Goal: Task Accomplishment & Management: Manage account settings

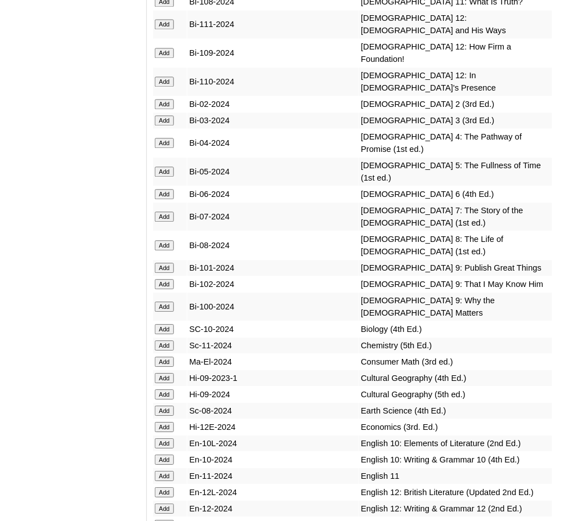
scroll to position [3815, 0]
click at [166, 263] on input "Add" at bounding box center [165, 268] width 20 height 10
click at [166, 280] on input "Add" at bounding box center [165, 285] width 20 height 10
click at [166, 302] on input "Add" at bounding box center [165, 307] width 20 height 10
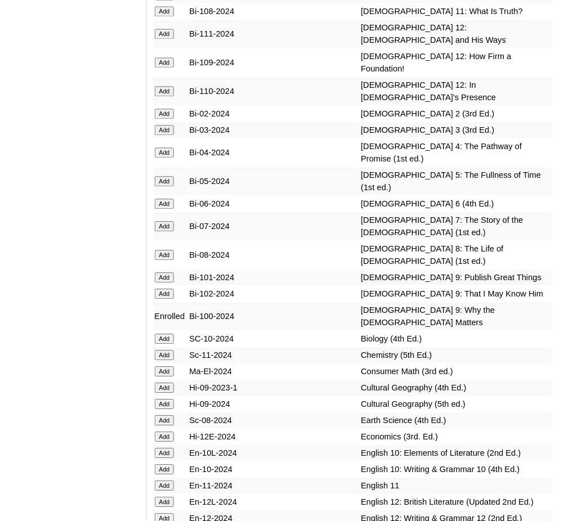
scroll to position [3812, 0]
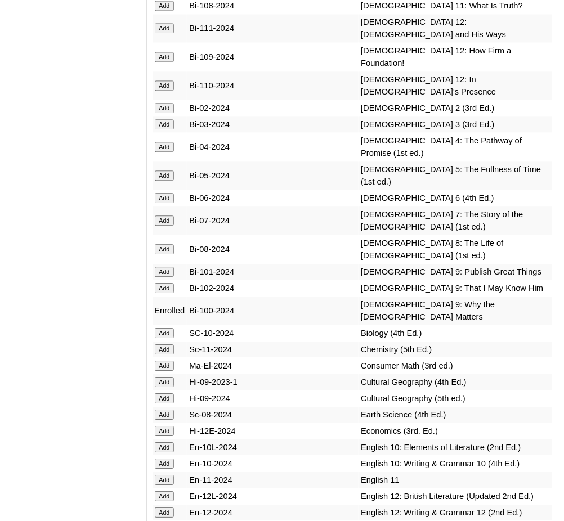
click at [164, 283] on input "Add" at bounding box center [165, 288] width 20 height 10
click at [163, 267] on input "Add" at bounding box center [165, 272] width 20 height 10
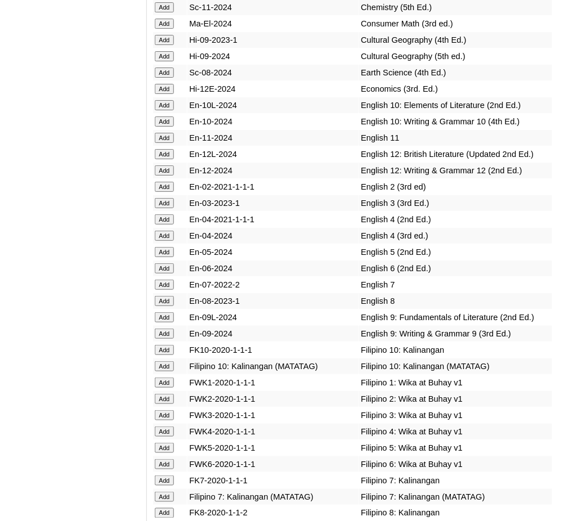
scroll to position [4128, 0]
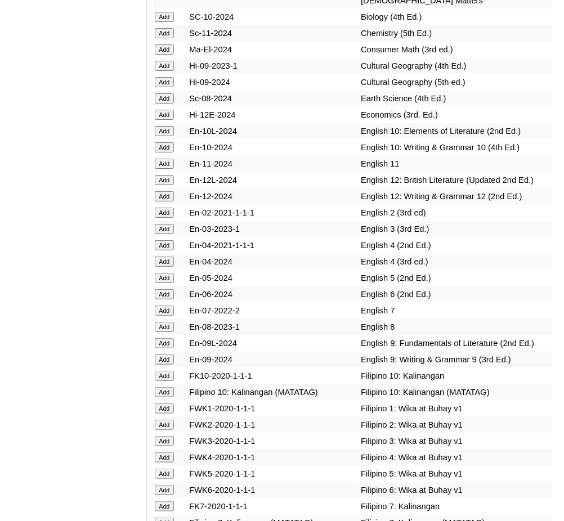
click at [166, 338] on input "Add" at bounding box center [165, 343] width 20 height 10
click at [166, 355] on input "Add" at bounding box center [165, 360] width 20 height 10
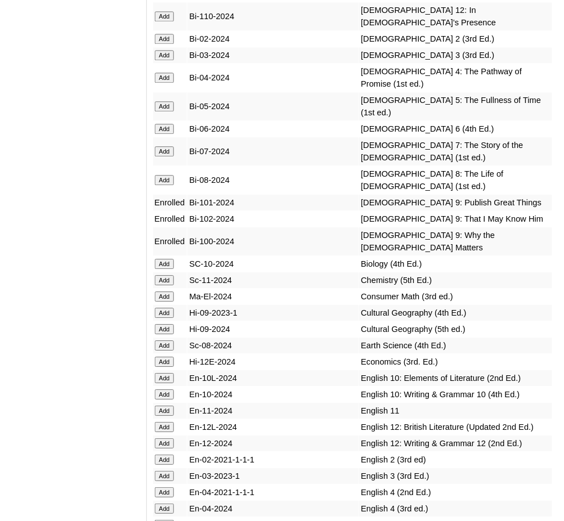
scroll to position [3878, 0]
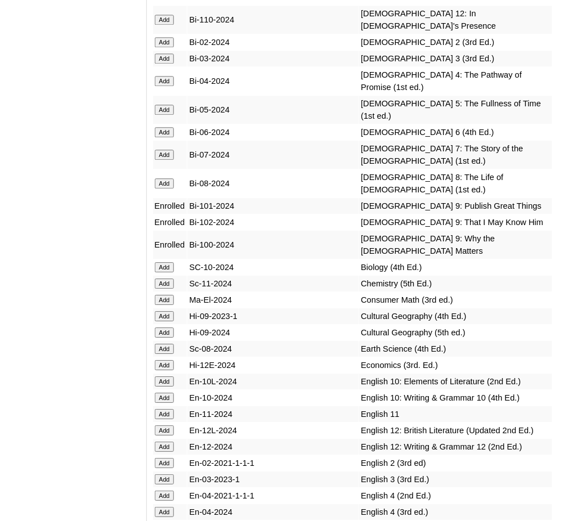
click at [165, 279] on input "Add" at bounding box center [165, 284] width 20 height 10
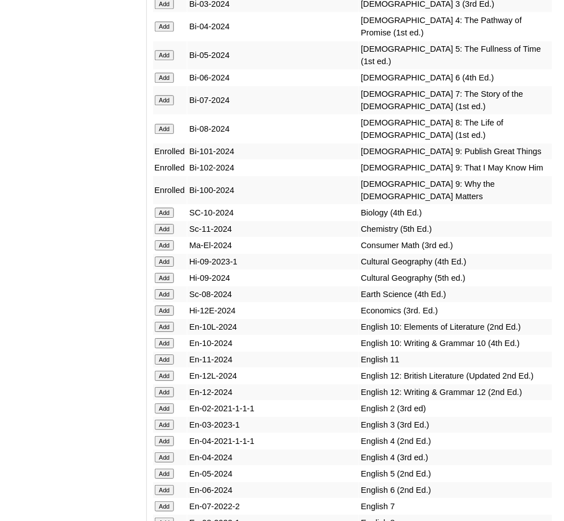
scroll to position [3932, 0]
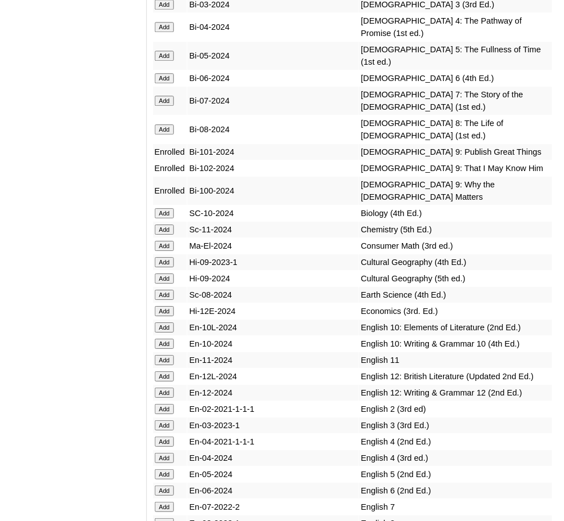
click at [167, 306] on input "Add" at bounding box center [165, 311] width 20 height 10
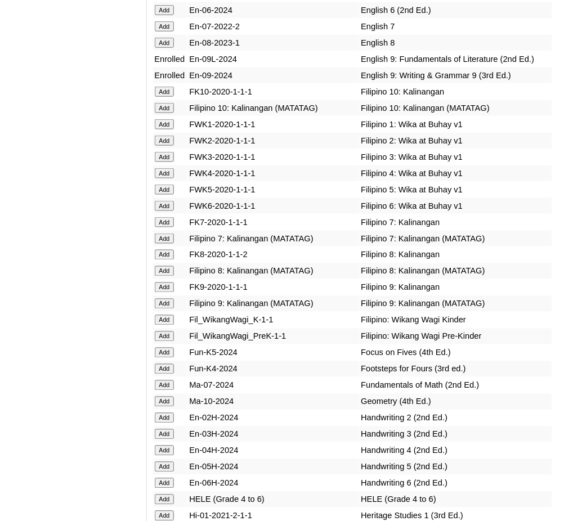
scroll to position [4414, 0]
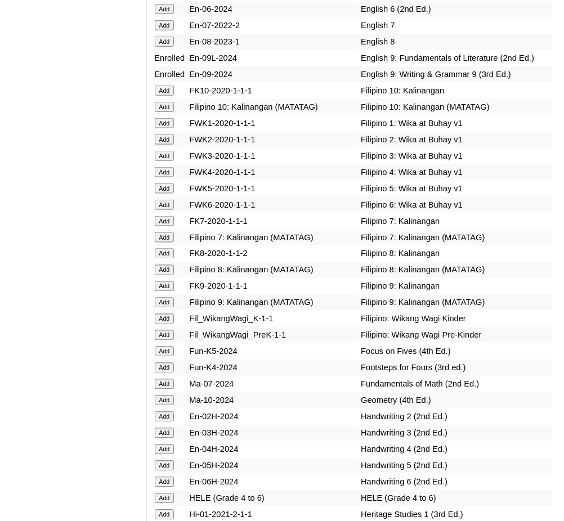
click at [167, 298] on input "Add" at bounding box center [165, 303] width 20 height 10
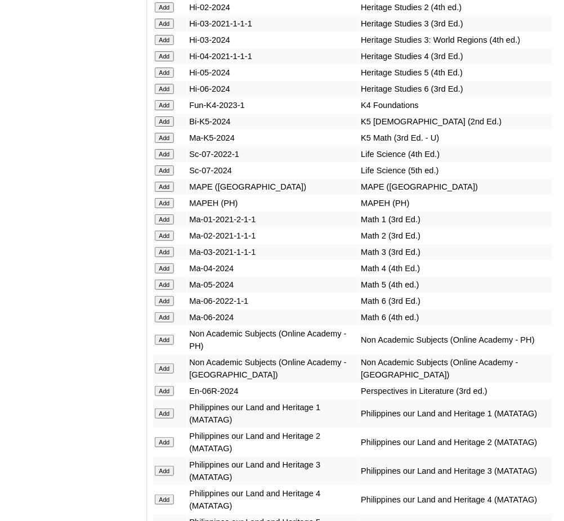
scroll to position [4956, 0]
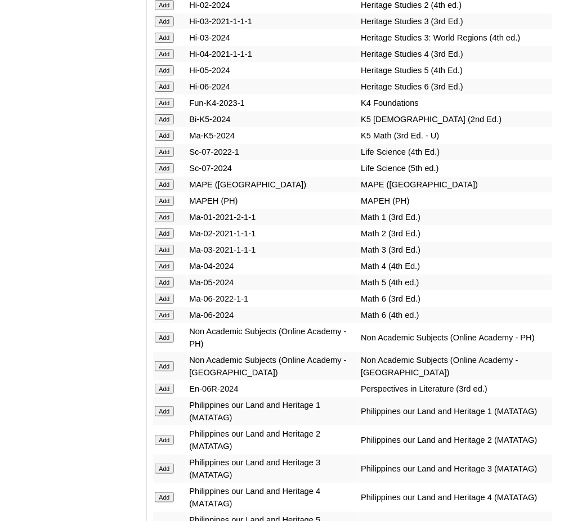
click at [167, 333] on input "Add" at bounding box center [165, 338] width 20 height 10
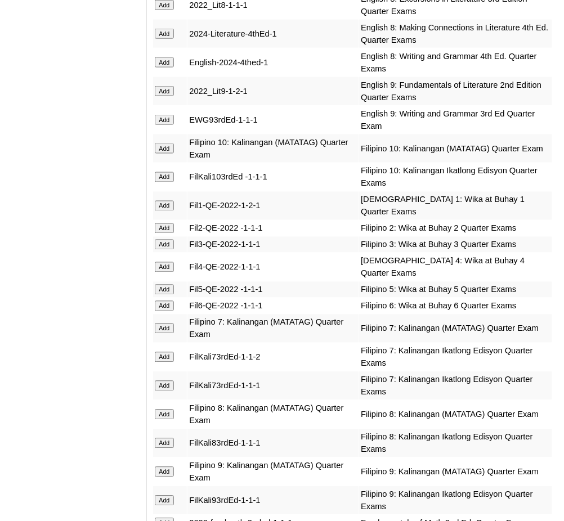
scroll to position [1953, 0]
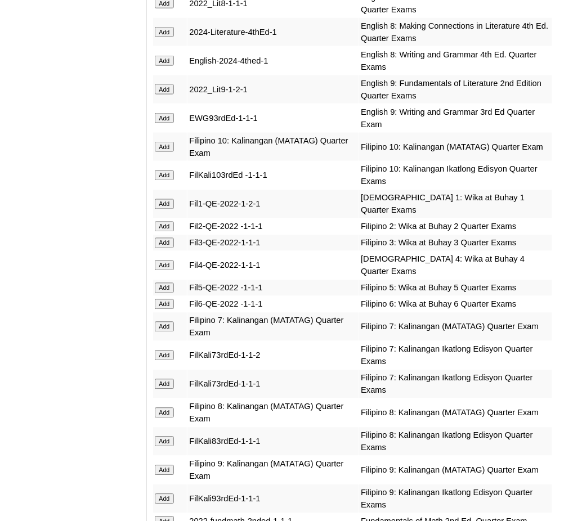
click at [168, 84] on input "Add" at bounding box center [165, 89] width 20 height 10
click at [166, 113] on input "Add" at bounding box center [165, 118] width 20 height 10
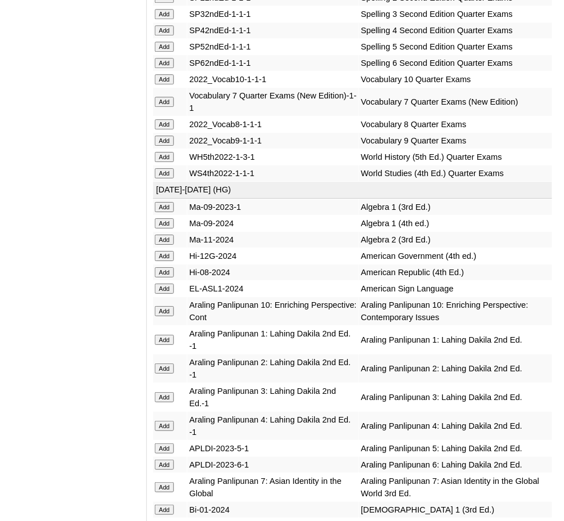
scroll to position [3164, 0]
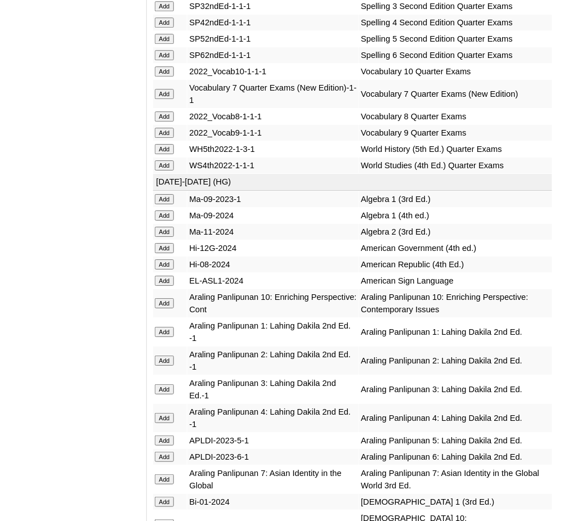
click at [171, 128] on input "Add" at bounding box center [165, 133] width 20 height 10
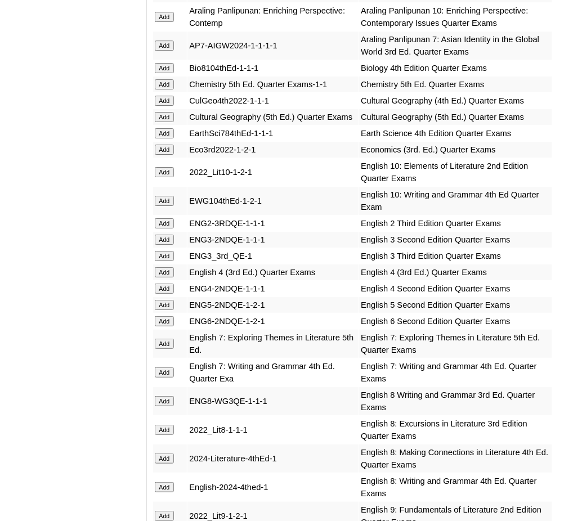
scroll to position [1527, 0]
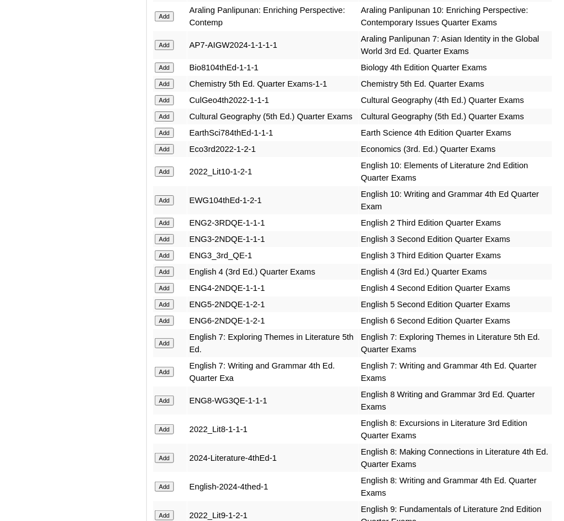
click at [166, 79] on input "Add" at bounding box center [165, 84] width 20 height 10
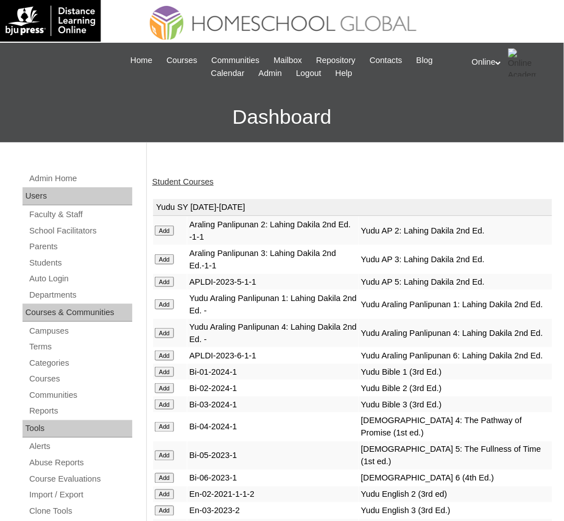
click at [205, 180] on link "Student Courses" at bounding box center [183, 181] width 61 height 9
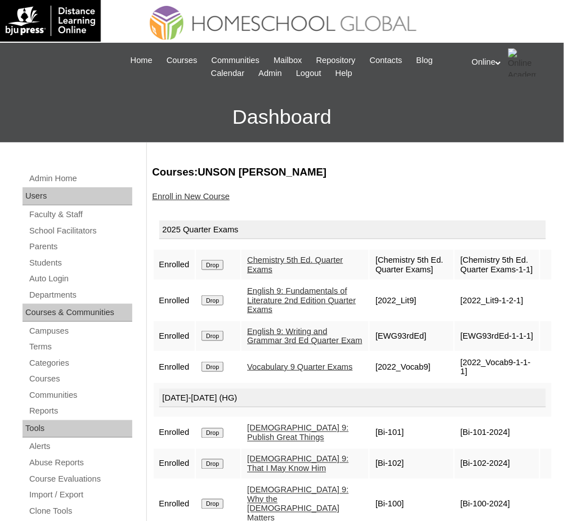
click at [207, 195] on link "Enroll in New Course" at bounding box center [192, 196] width 78 height 9
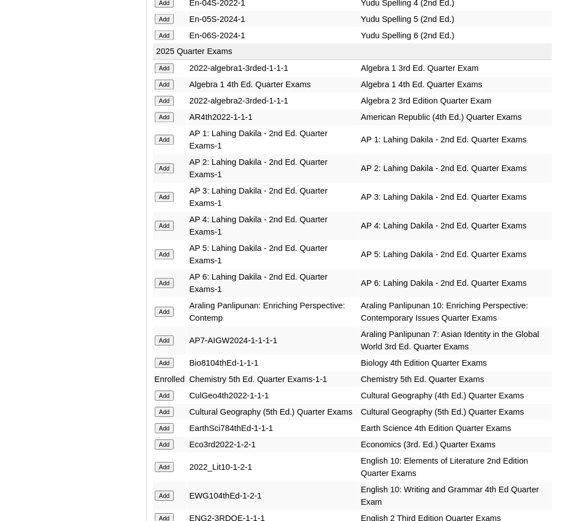
scroll to position [1232, 0]
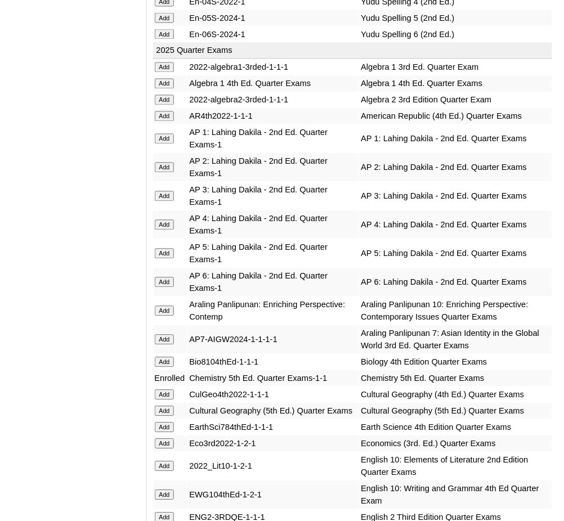
click at [166, 95] on input "Add" at bounding box center [165, 100] width 20 height 10
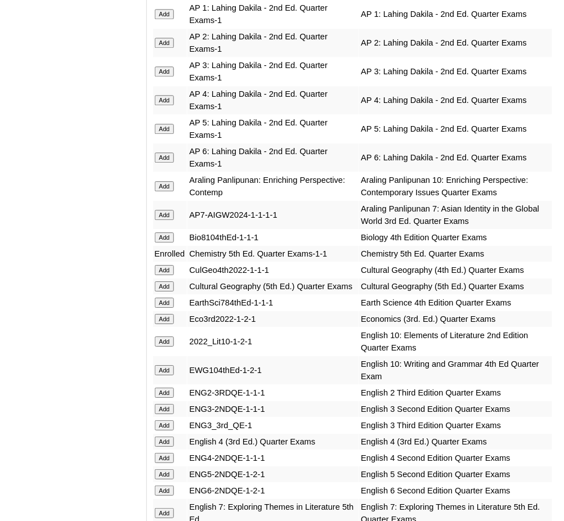
scroll to position [1399, 0]
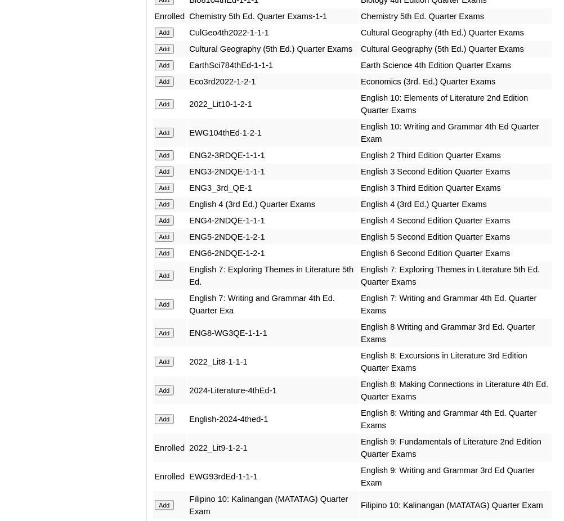
scroll to position [1596, 0]
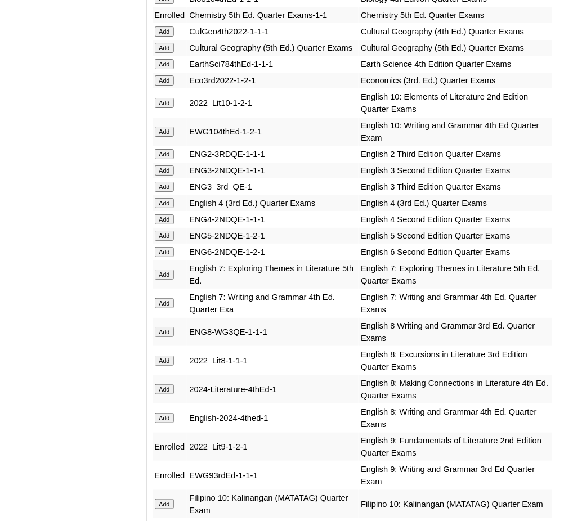
click at [159, 75] on input "Add" at bounding box center [165, 80] width 20 height 10
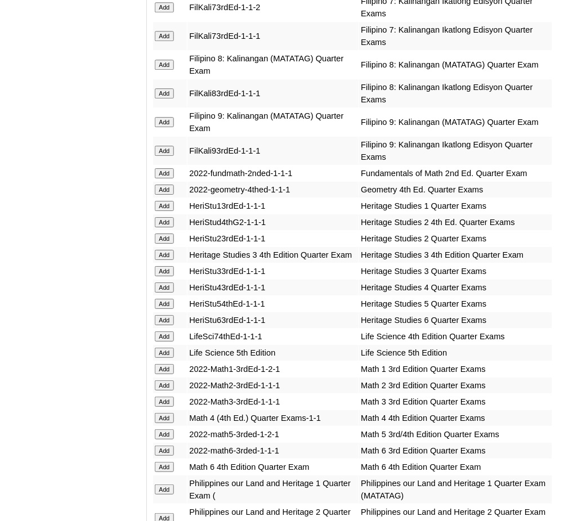
scroll to position [2301, 0]
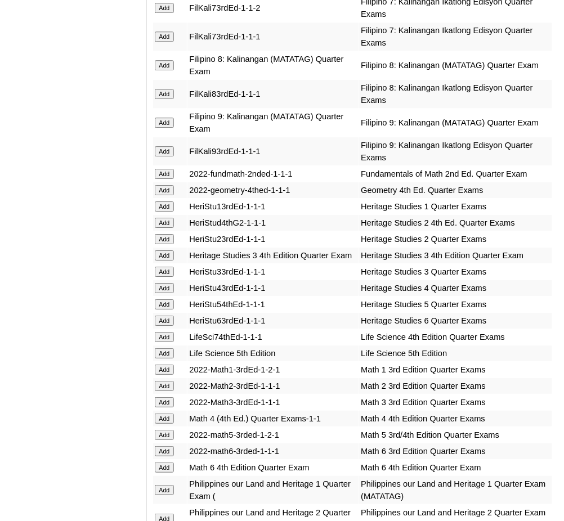
click at [168, 118] on input "Add" at bounding box center [165, 123] width 20 height 10
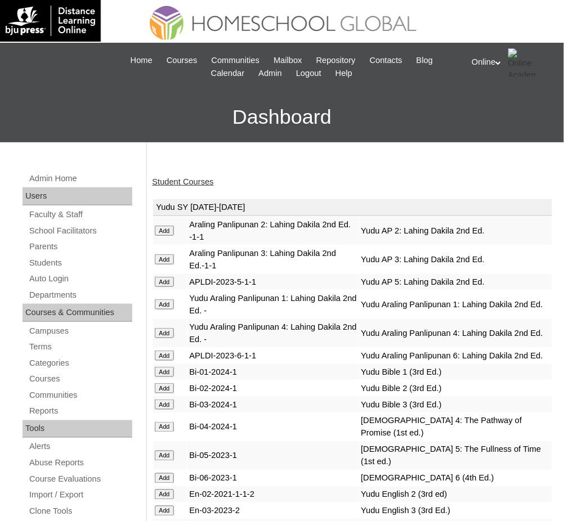
click at [178, 178] on link "Student Courses" at bounding box center [183, 181] width 61 height 9
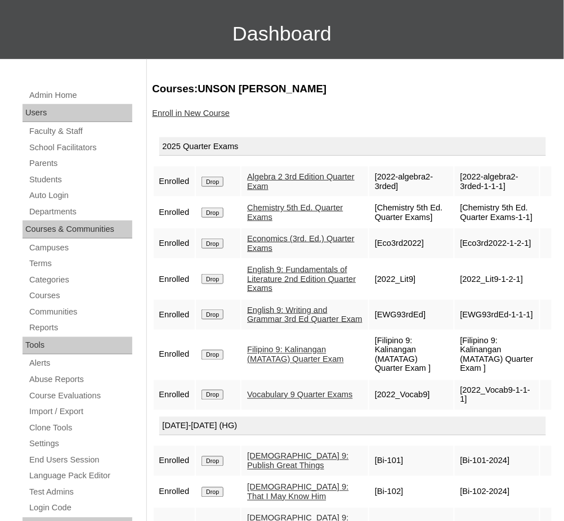
scroll to position [78, 0]
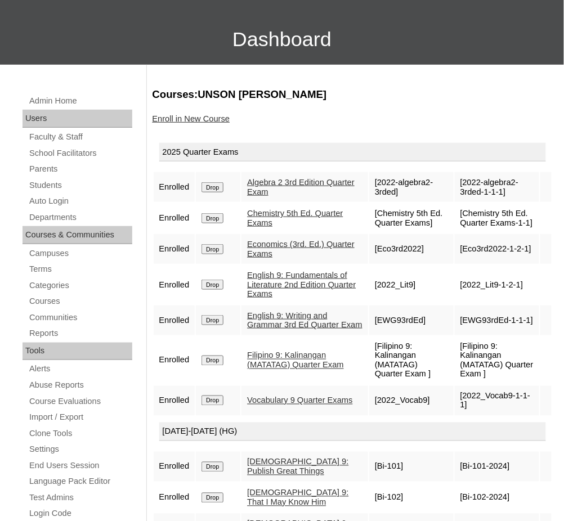
click at [212, 118] on link "Enroll in New Course" at bounding box center [192, 118] width 78 height 9
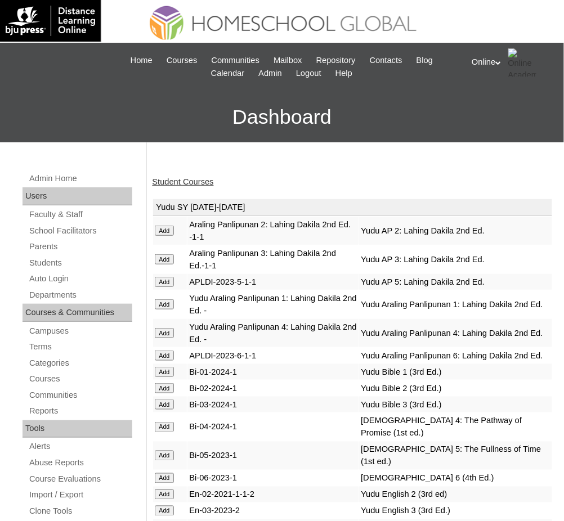
click at [205, 178] on link "Student Courses" at bounding box center [183, 181] width 61 height 9
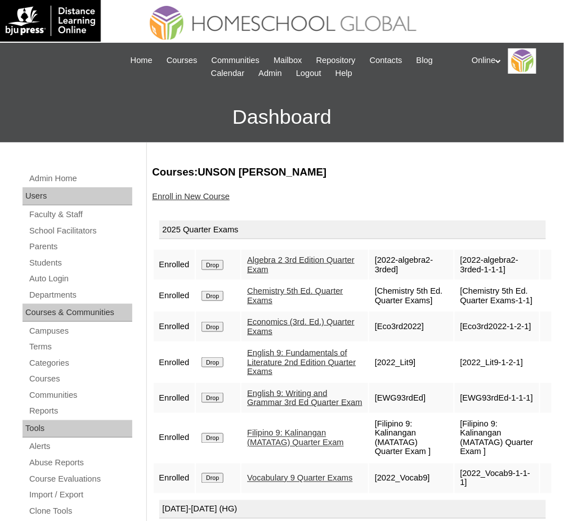
click at [185, 193] on link "Enroll in New Course" at bounding box center [192, 196] width 78 height 9
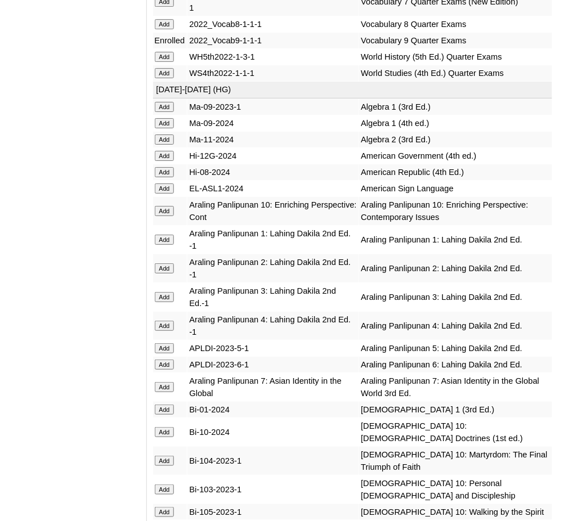
scroll to position [3263, 0]
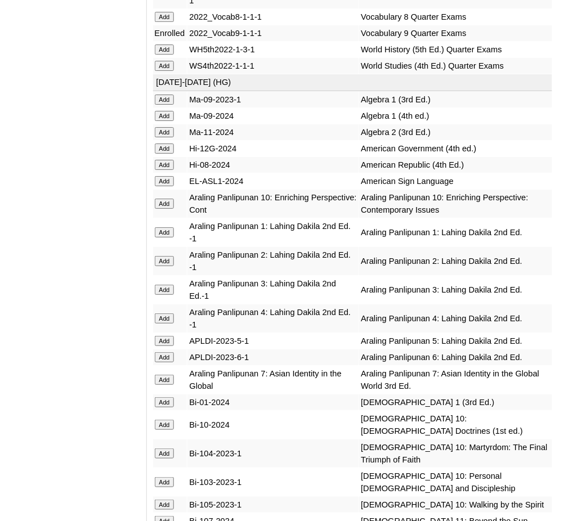
click at [168, 127] on input "Add" at bounding box center [165, 132] width 20 height 10
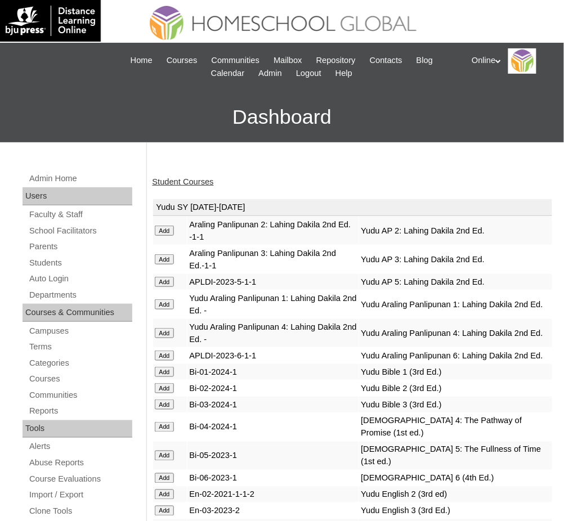
click at [199, 179] on link "Student Courses" at bounding box center [183, 181] width 61 height 9
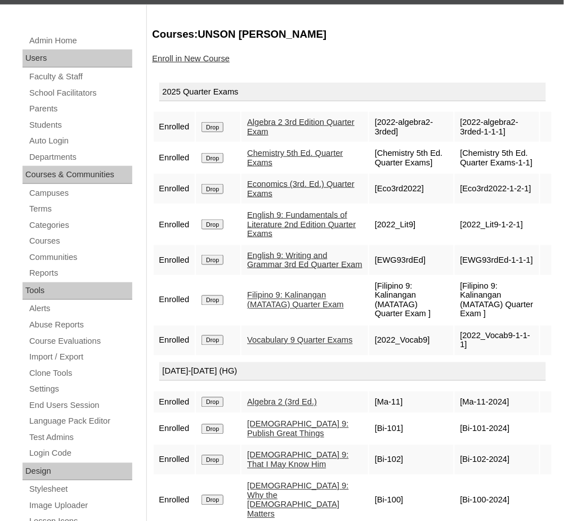
scroll to position [137, 0]
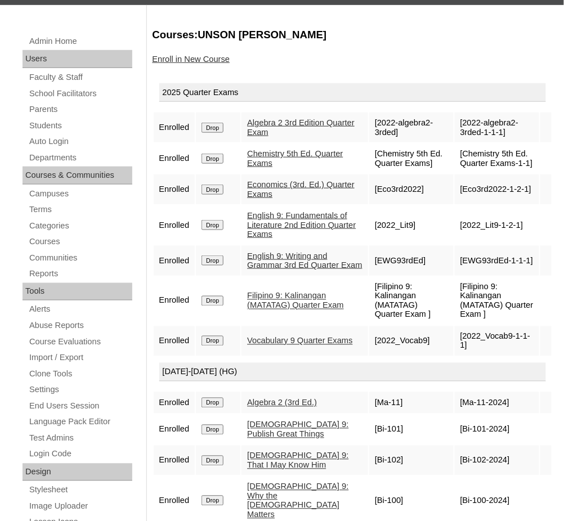
click at [213, 55] on link "Enroll in New Course" at bounding box center [192, 59] width 78 height 9
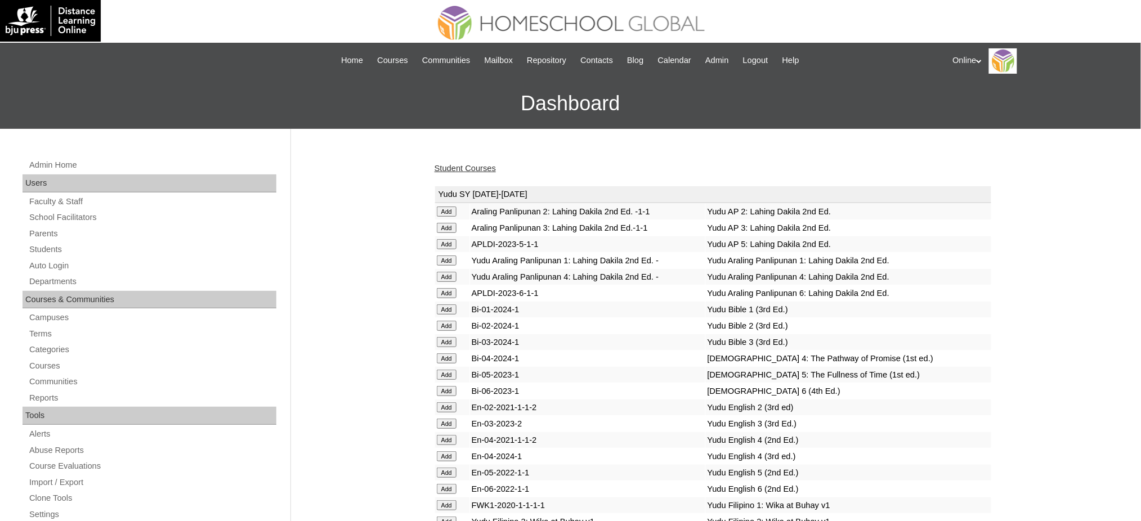
click at [466, 164] on link "Student Courses" at bounding box center [465, 168] width 61 height 9
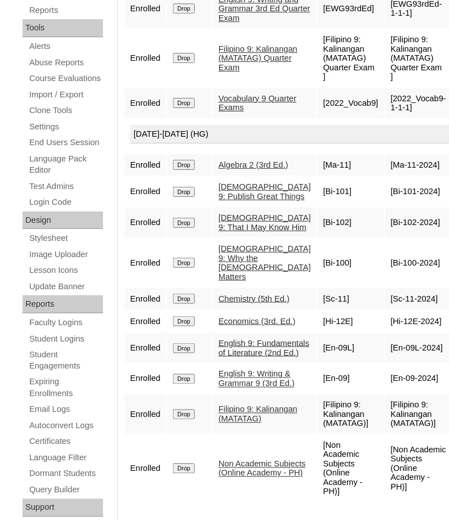
scroll to position [412, 0]
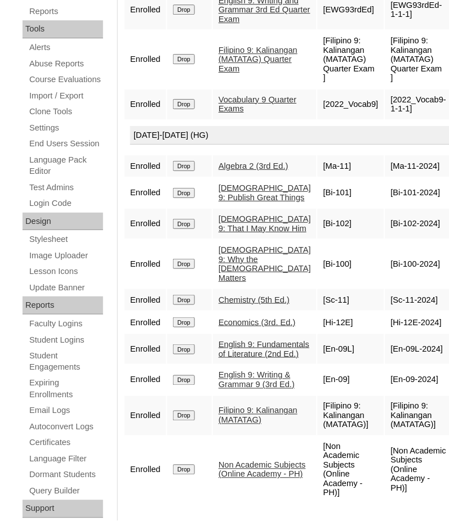
click at [185, 109] on input "Drop" at bounding box center [184, 104] width 22 height 10
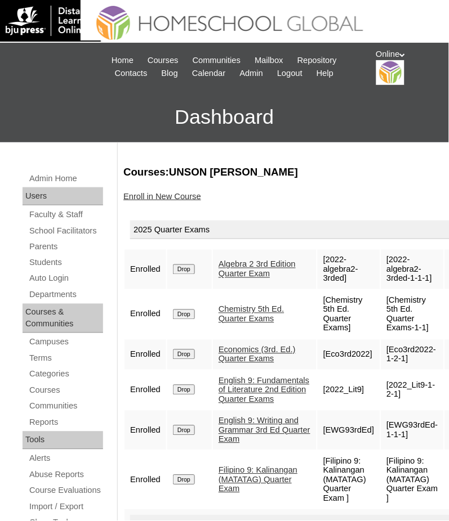
click at [181, 267] on input "Drop" at bounding box center [184, 270] width 22 height 10
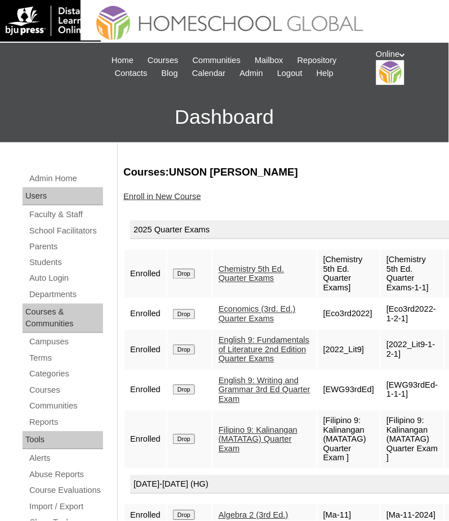
click at [187, 272] on input "Drop" at bounding box center [184, 274] width 22 height 10
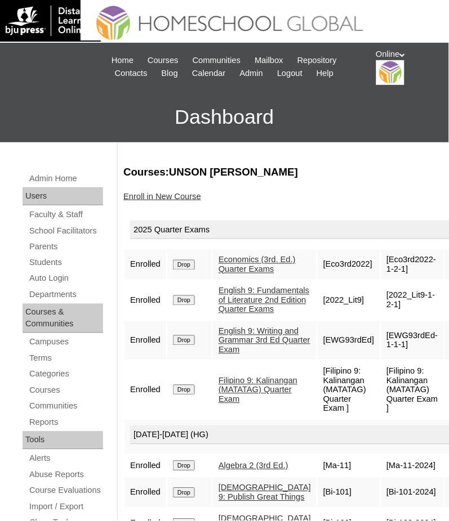
click at [185, 267] on input "Drop" at bounding box center [184, 265] width 22 height 10
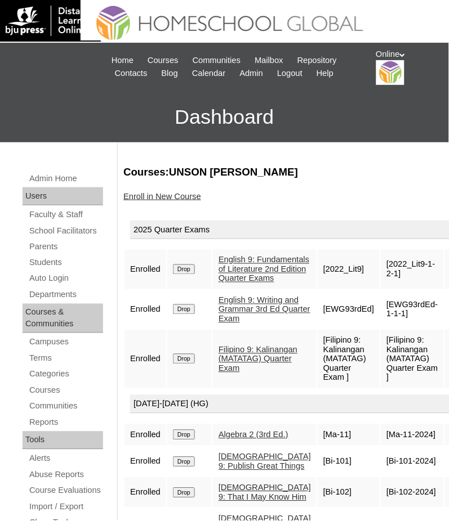
click at [190, 274] on input "Drop" at bounding box center [184, 270] width 22 height 10
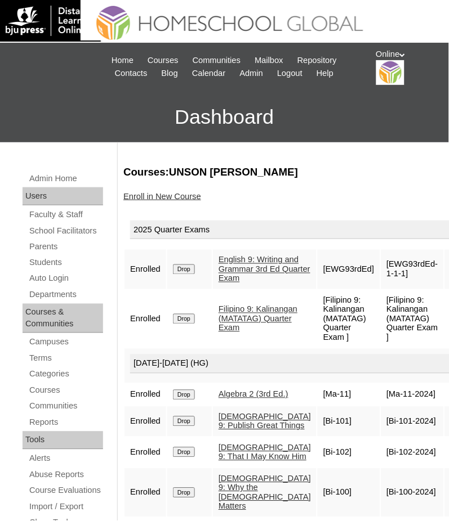
click at [190, 274] on input "Drop" at bounding box center [184, 270] width 22 height 10
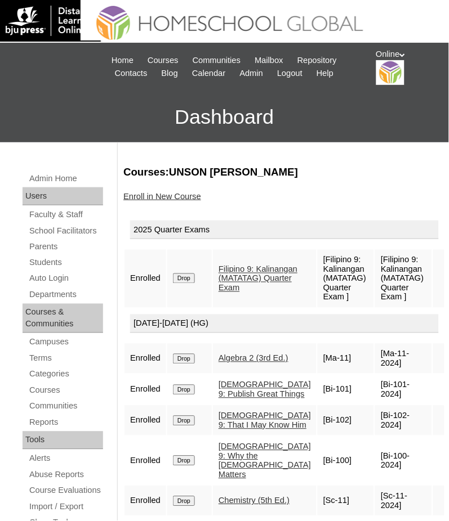
click at [182, 280] on input "Drop" at bounding box center [184, 279] width 22 height 10
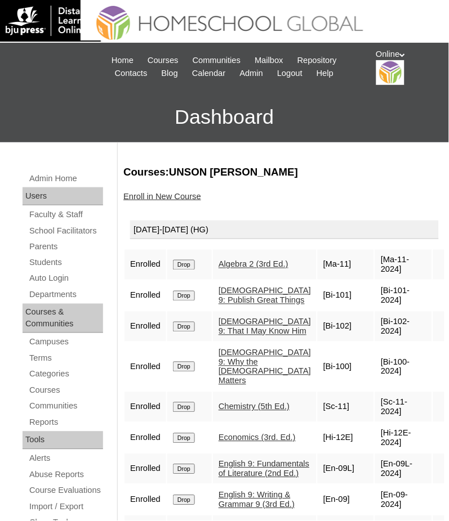
click at [184, 263] on input "Drop" at bounding box center [184, 265] width 22 height 10
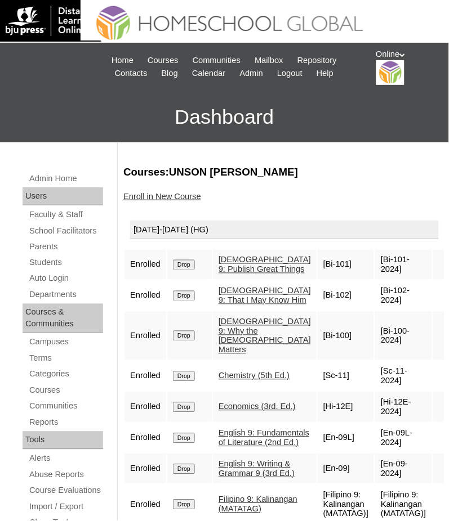
click at [184, 263] on input "Drop" at bounding box center [184, 265] width 22 height 10
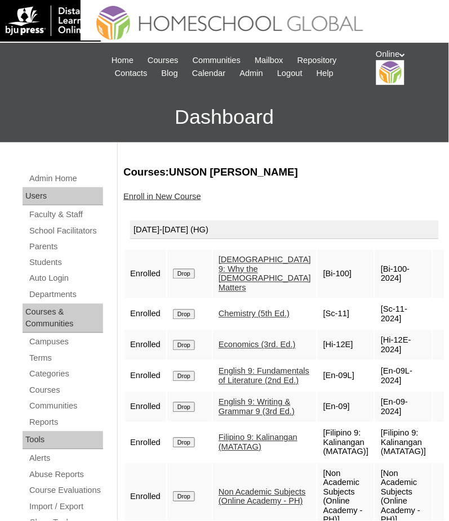
click at [189, 269] on input "Drop" at bounding box center [184, 274] width 22 height 10
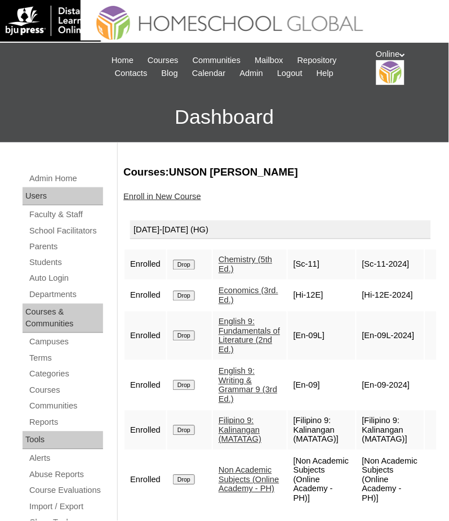
click at [186, 266] on input "Drop" at bounding box center [184, 265] width 22 height 10
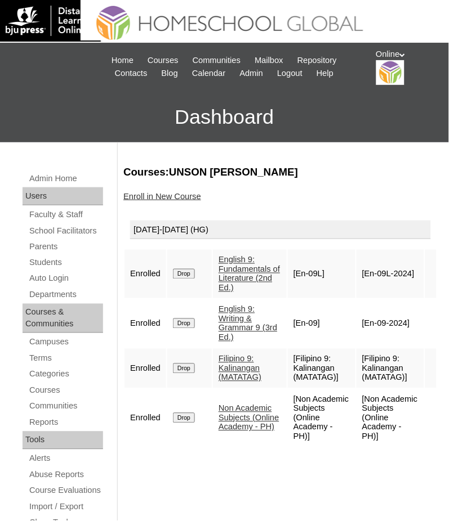
click at [188, 269] on form "Drop" at bounding box center [189, 273] width 33 height 9
click at [194, 270] on input "Drop" at bounding box center [184, 274] width 22 height 10
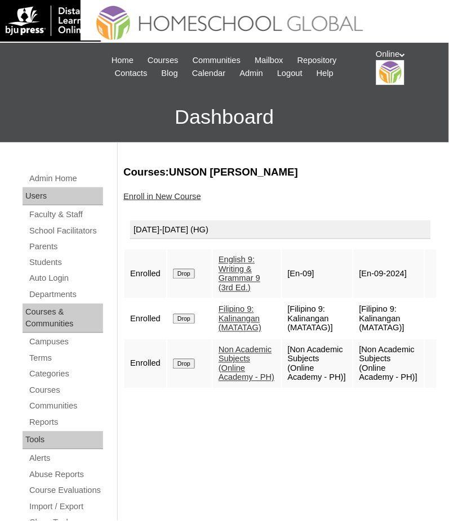
click at [187, 274] on input "Drop" at bounding box center [184, 274] width 22 height 10
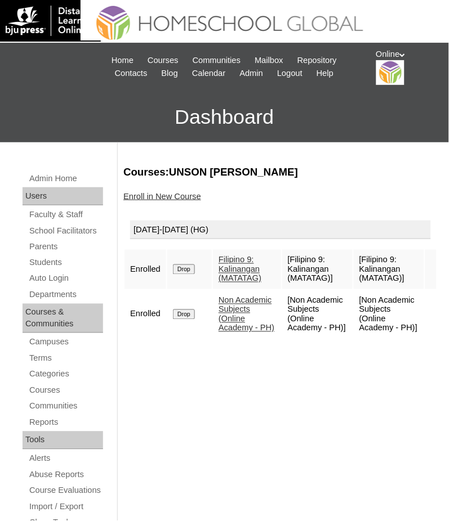
click at [187, 273] on td "Drop" at bounding box center [189, 269] width 44 height 39
click at [185, 267] on input "Drop" at bounding box center [184, 270] width 22 height 10
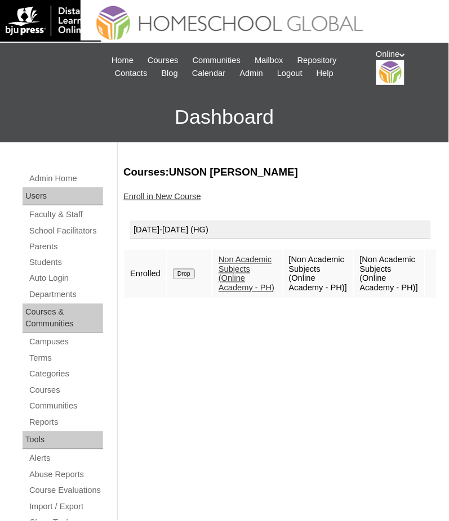
click at [186, 279] on input "Drop" at bounding box center [184, 274] width 22 height 10
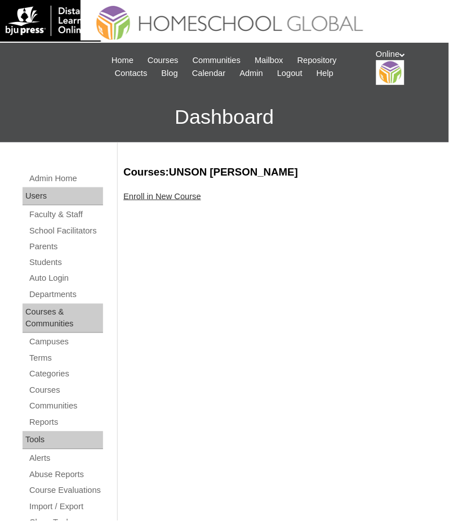
drag, startPoint x: 0, startPoint y: 0, endPoint x: 151, endPoint y: 196, distance: 248.1
click at [151, 196] on link "Enroll in New Course" at bounding box center [162, 196] width 78 height 9
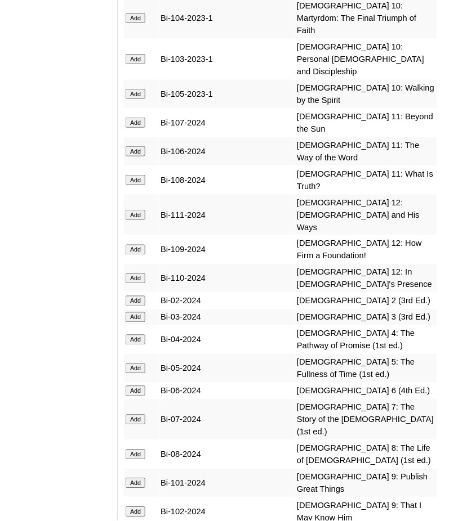
scroll to position [4164, 0]
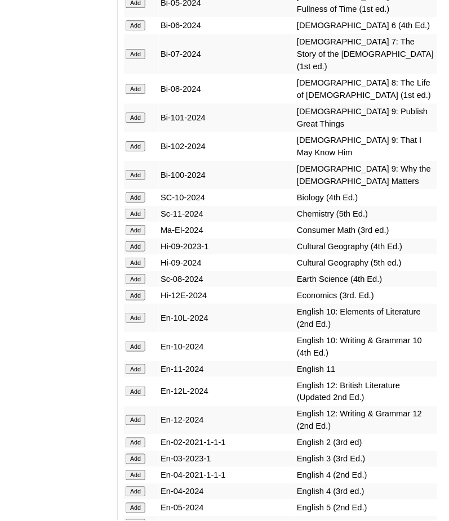
scroll to position [4531, 0]
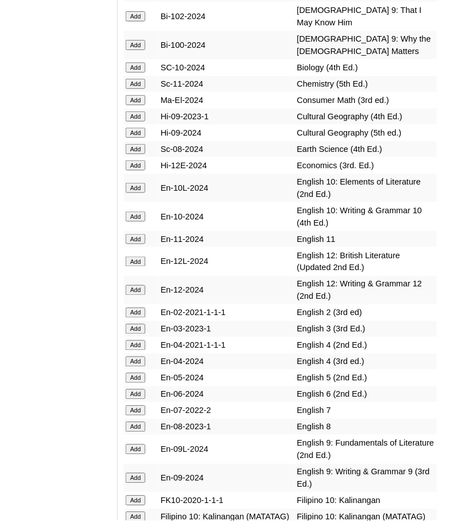
scroll to position [4658, 0]
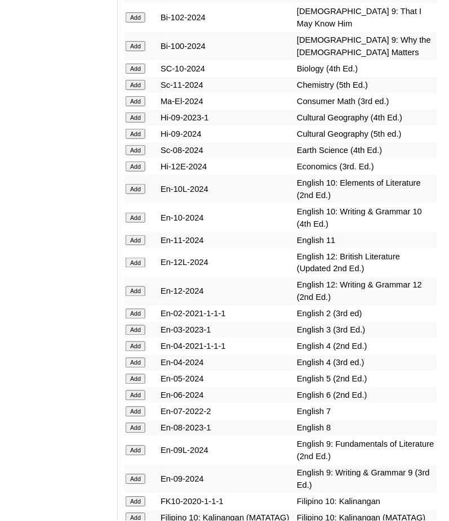
click at [141, 213] on input "Add" at bounding box center [136, 218] width 20 height 10
click at [136, 184] on input "Add" at bounding box center [136, 189] width 20 height 10
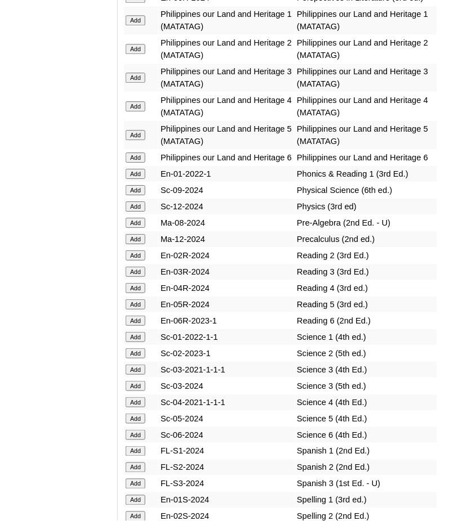
scroll to position [6029, 0]
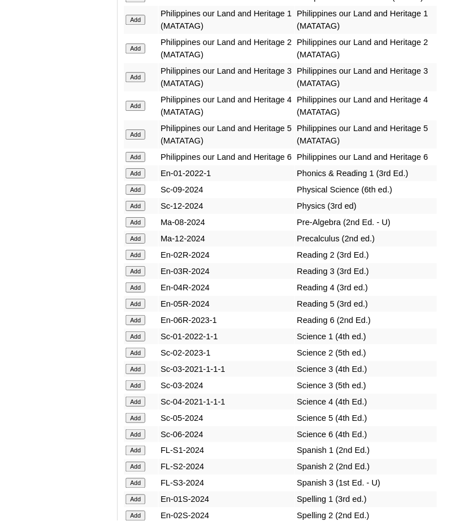
click at [137, 201] on input "Add" at bounding box center [136, 206] width 20 height 10
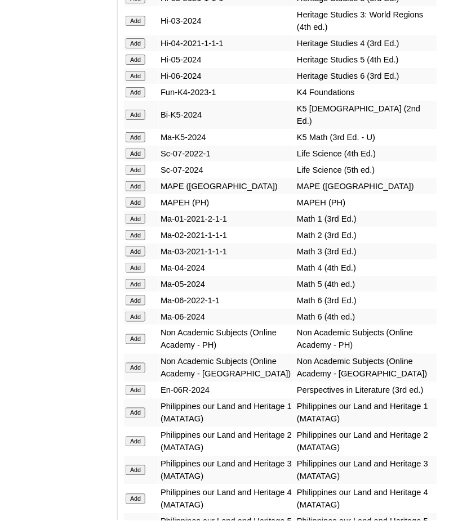
scroll to position [5631, 0]
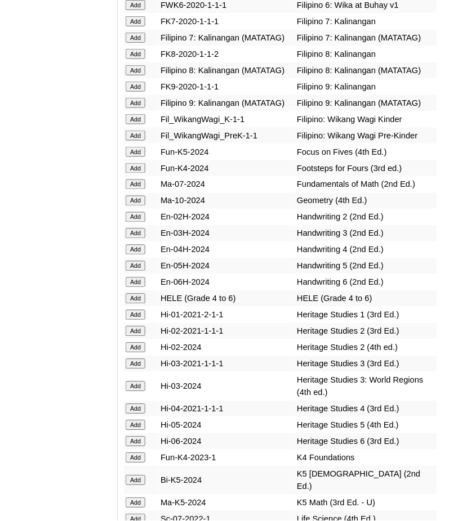
scroll to position [5271, 0]
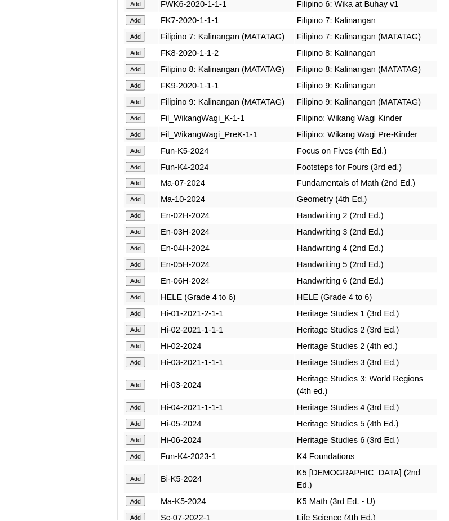
click at [134, 195] on input "Add" at bounding box center [136, 200] width 20 height 10
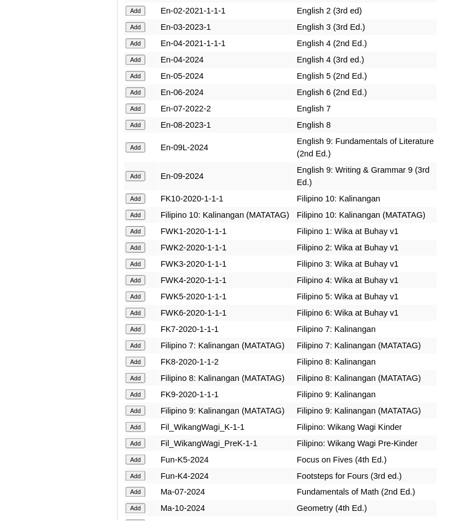
scroll to position [4958, 0]
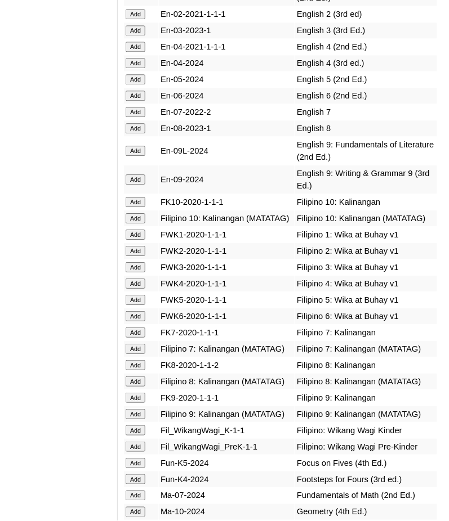
click at [140, 213] on input "Add" at bounding box center [136, 218] width 20 height 10
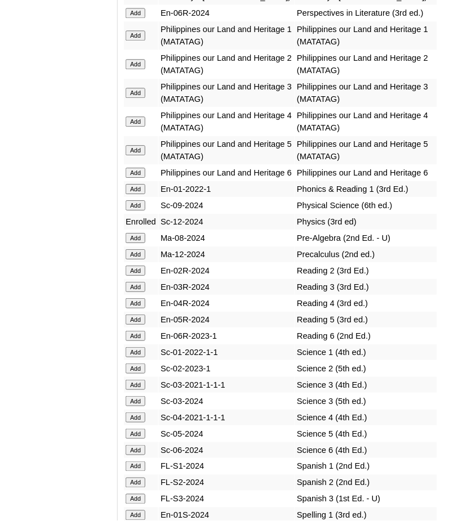
scroll to position [5758, 0]
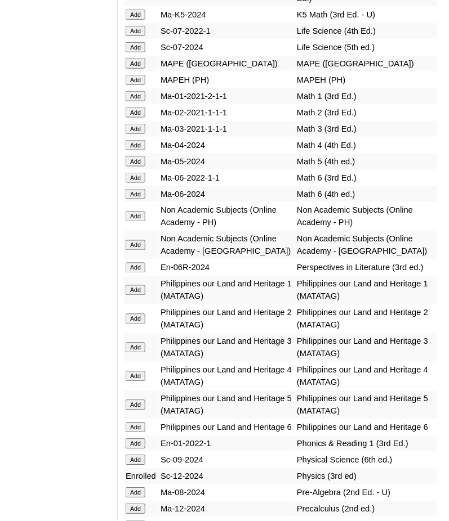
click at [288, 276] on td "Philippines our Land and Heritage 1 (MATATAG)" at bounding box center [227, 290] width 136 height 28
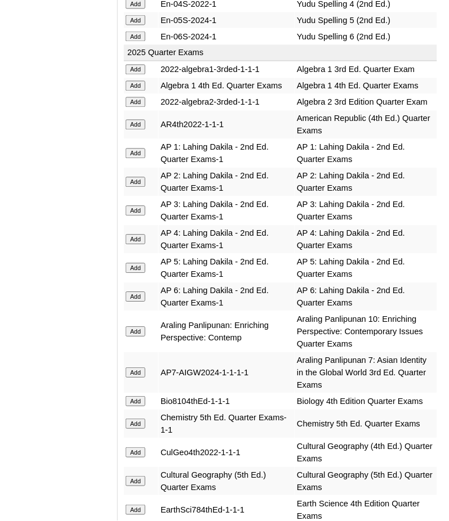
scroll to position [1330, 0]
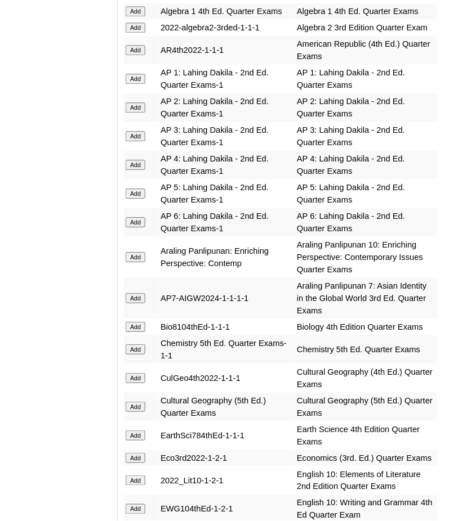
click at [135, 252] on input "Add" at bounding box center [136, 257] width 20 height 10
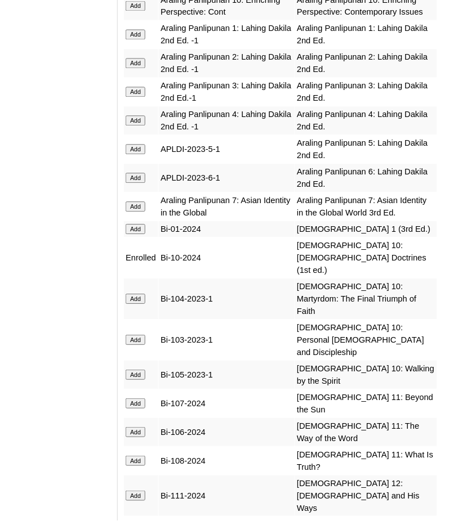
scroll to position [3807, 0]
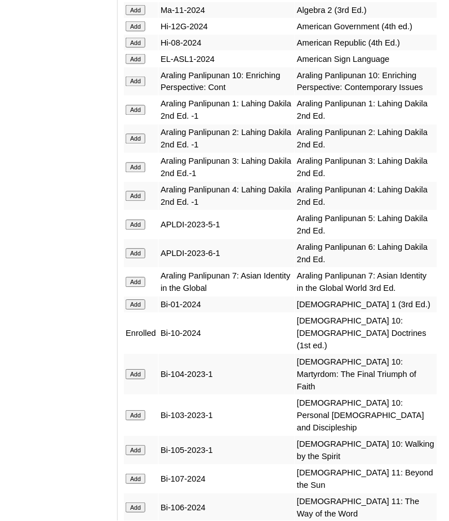
click at [140, 87] on input "Add" at bounding box center [136, 82] width 20 height 10
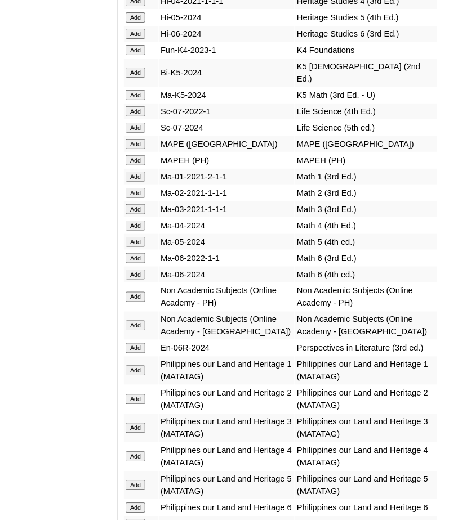
scroll to position [5684, 0]
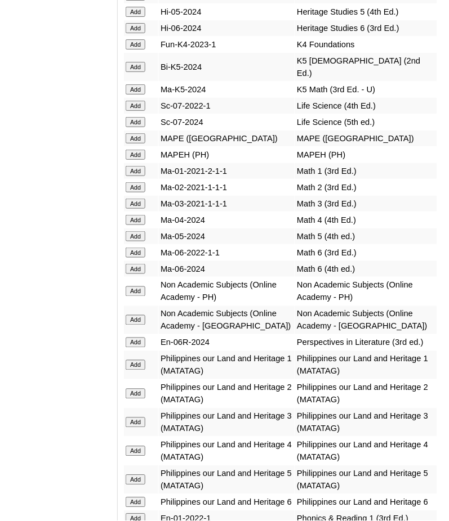
click at [136, 287] on input "Add" at bounding box center [136, 292] width 20 height 10
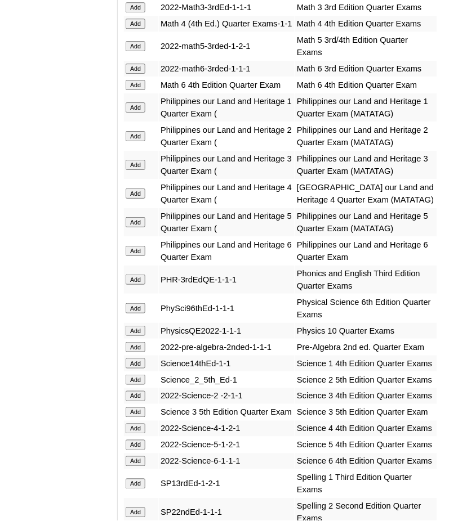
scroll to position [2906, 0]
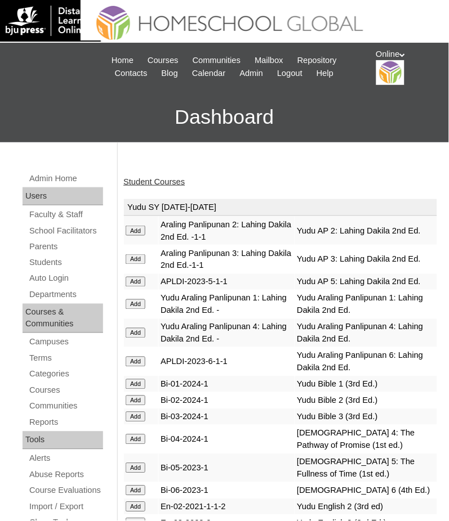
click at [171, 178] on link "Student Courses" at bounding box center [153, 181] width 61 height 9
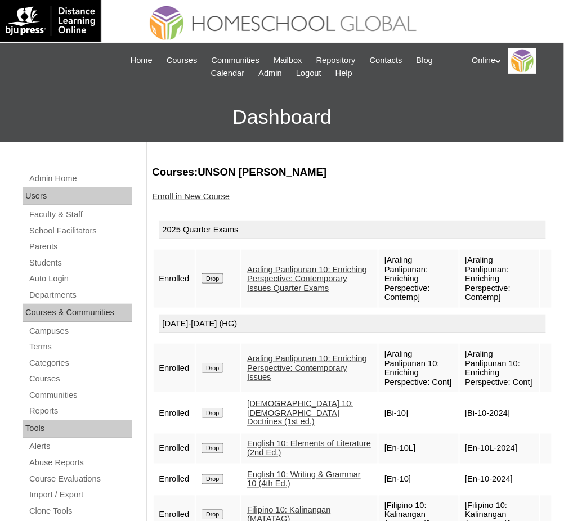
click at [199, 196] on link "Enroll in New Course" at bounding box center [192, 196] width 78 height 9
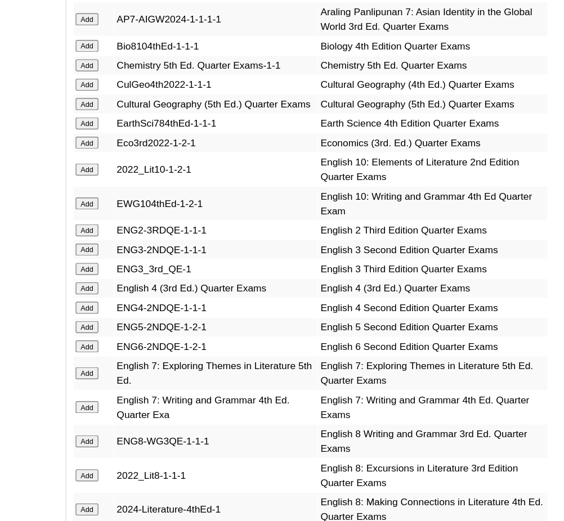
scroll to position [1556, 0]
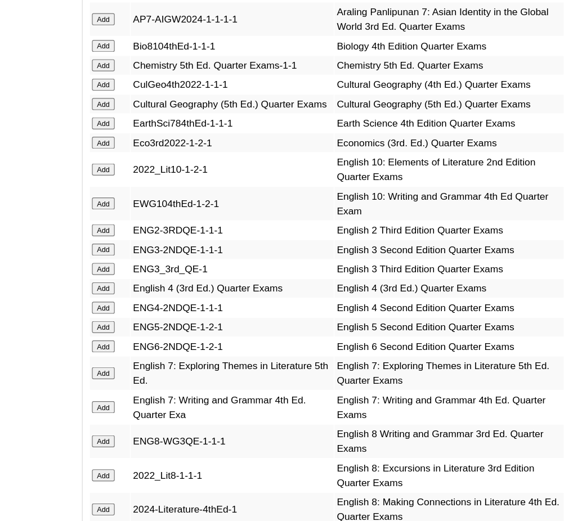
click at [163, 138] on input "Add" at bounding box center [165, 143] width 20 height 10
click at [160, 167] on input "Add" at bounding box center [165, 172] width 20 height 10
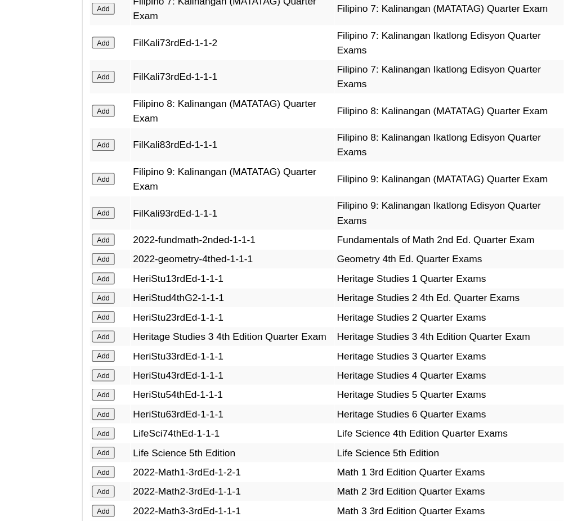
scroll to position [2192, 0]
click at [163, 295] on input "Add" at bounding box center [165, 300] width 20 height 10
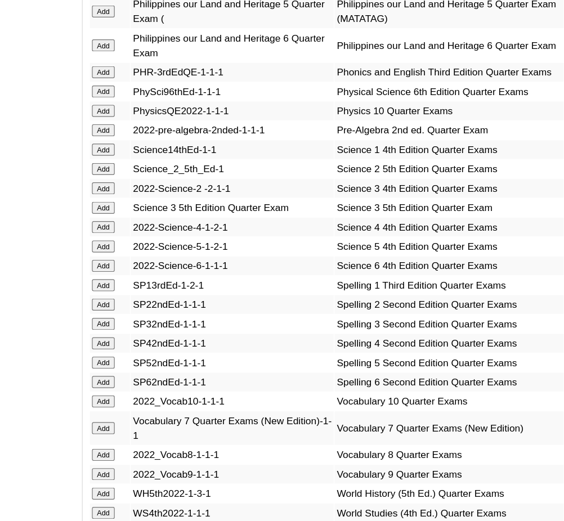
scroll to position [2815, 0]
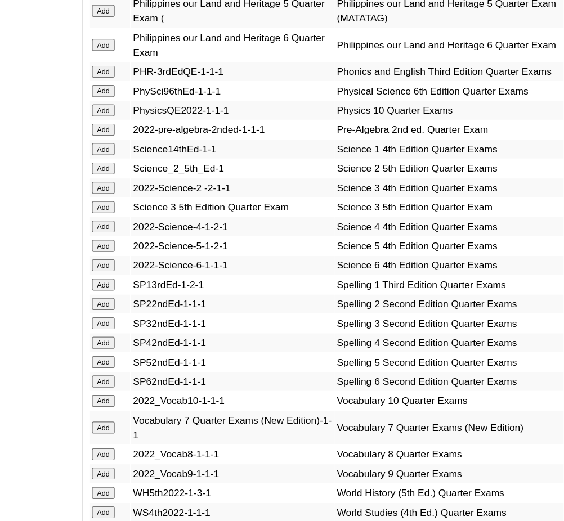
click at [164, 415] on input "Add" at bounding box center [165, 420] width 20 height 10
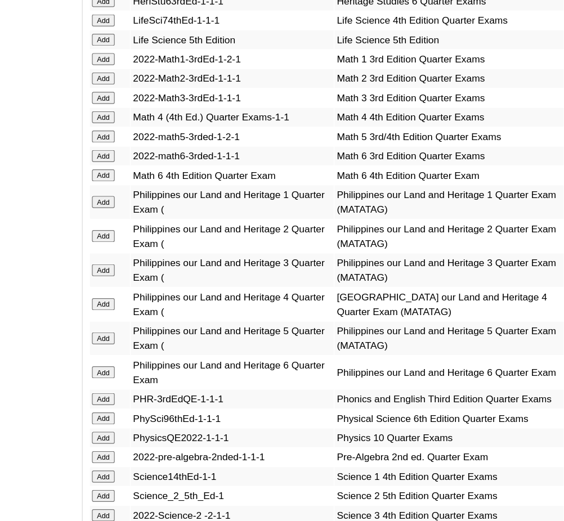
scroll to position [2542, 0]
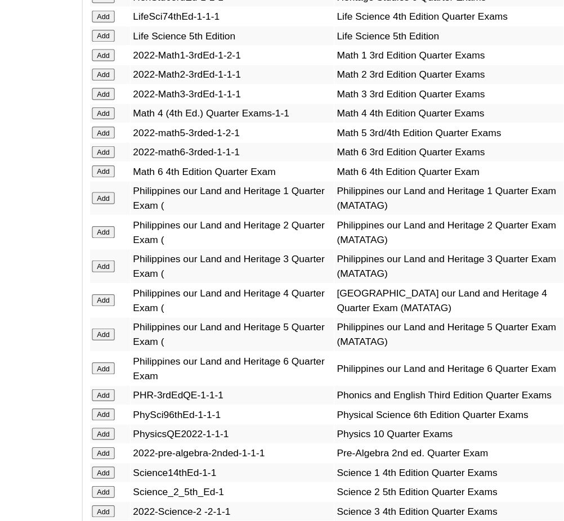
click at [160, 443] on input "Add" at bounding box center [165, 448] width 20 height 10
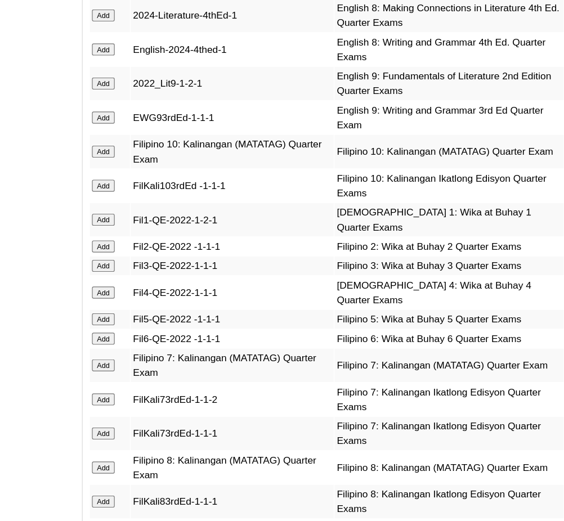
scroll to position [1969, 0]
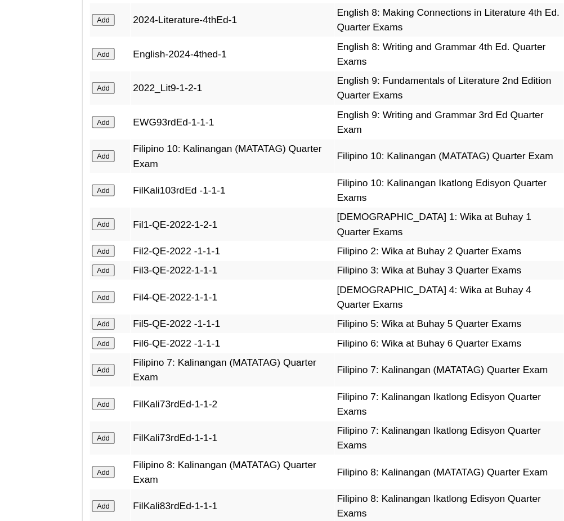
click at [166, 127] on input "Add" at bounding box center [165, 132] width 20 height 10
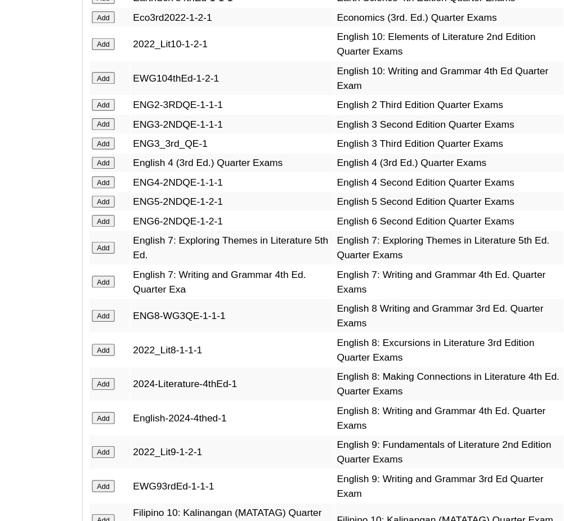
scroll to position [1580, 0]
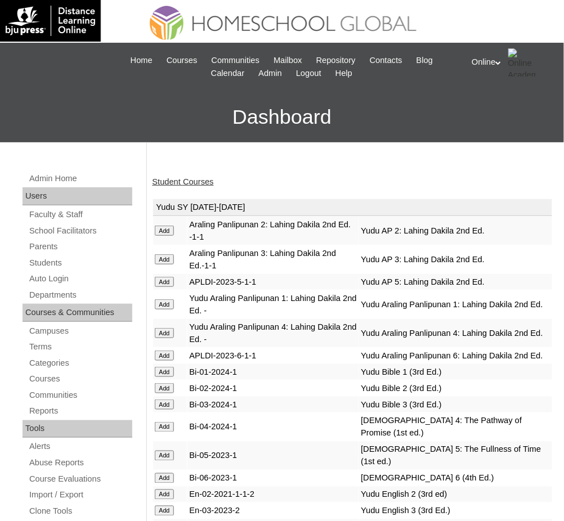
click at [193, 177] on link "Student Courses" at bounding box center [183, 181] width 61 height 9
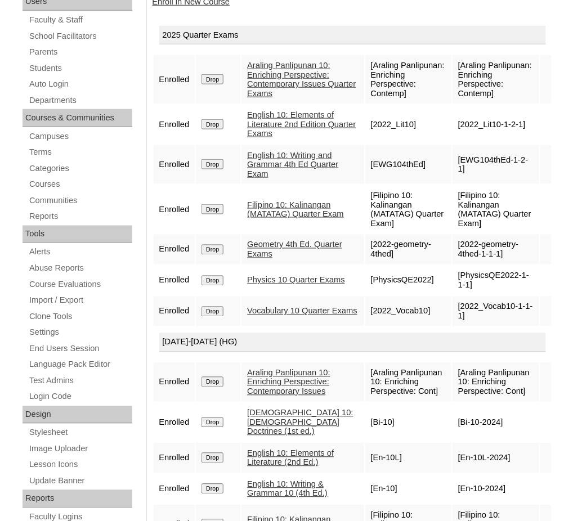
scroll to position [408, 0]
